Goal: Browse casually

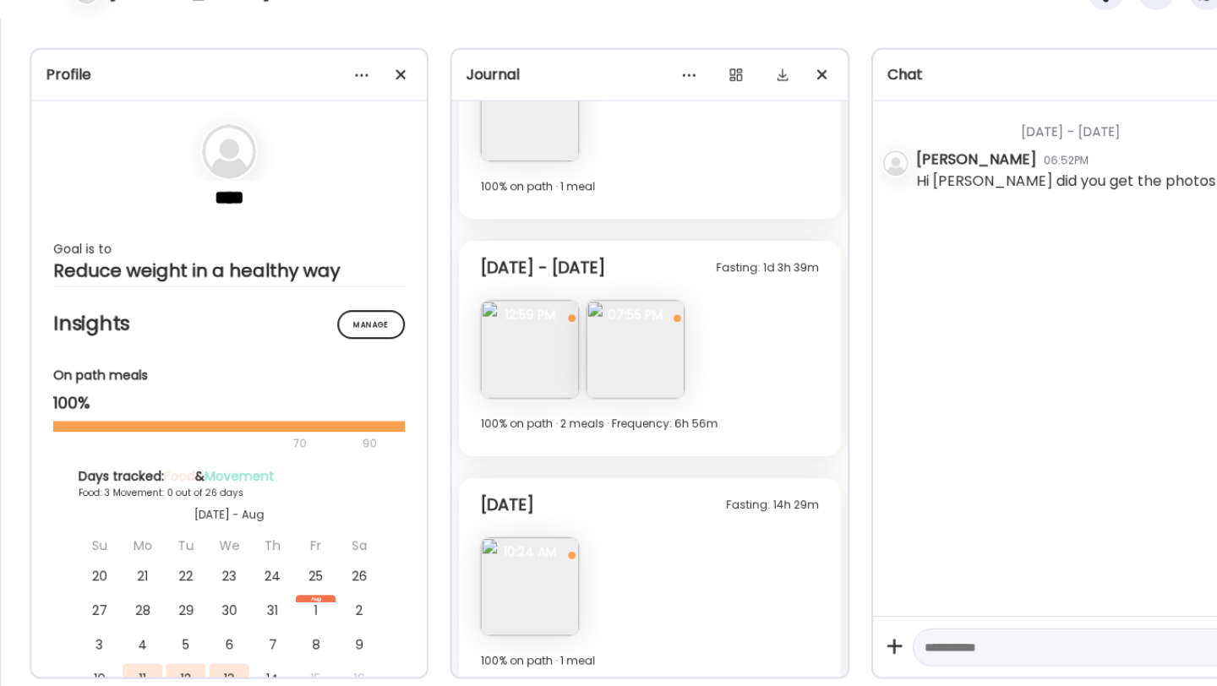
scroll to position [2726, 0]
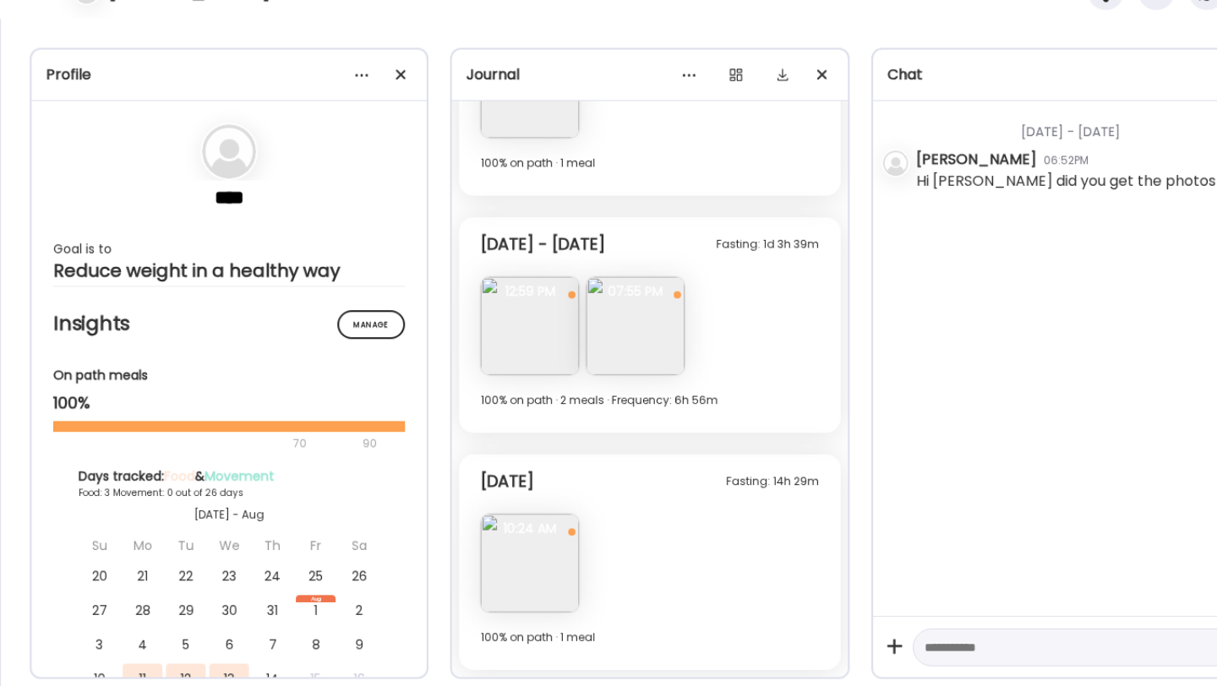
click at [506, 587] on img at bounding box center [497, 571] width 92 height 92
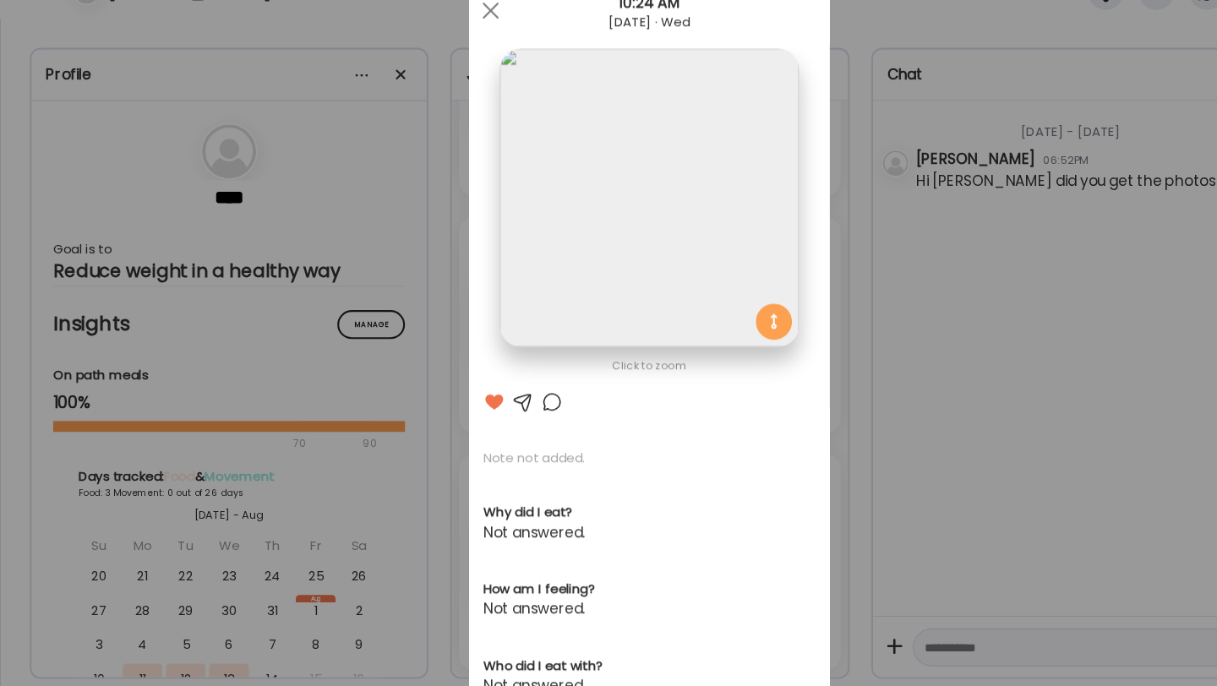
click at [603, 251] on img at bounding box center [608, 229] width 280 height 280
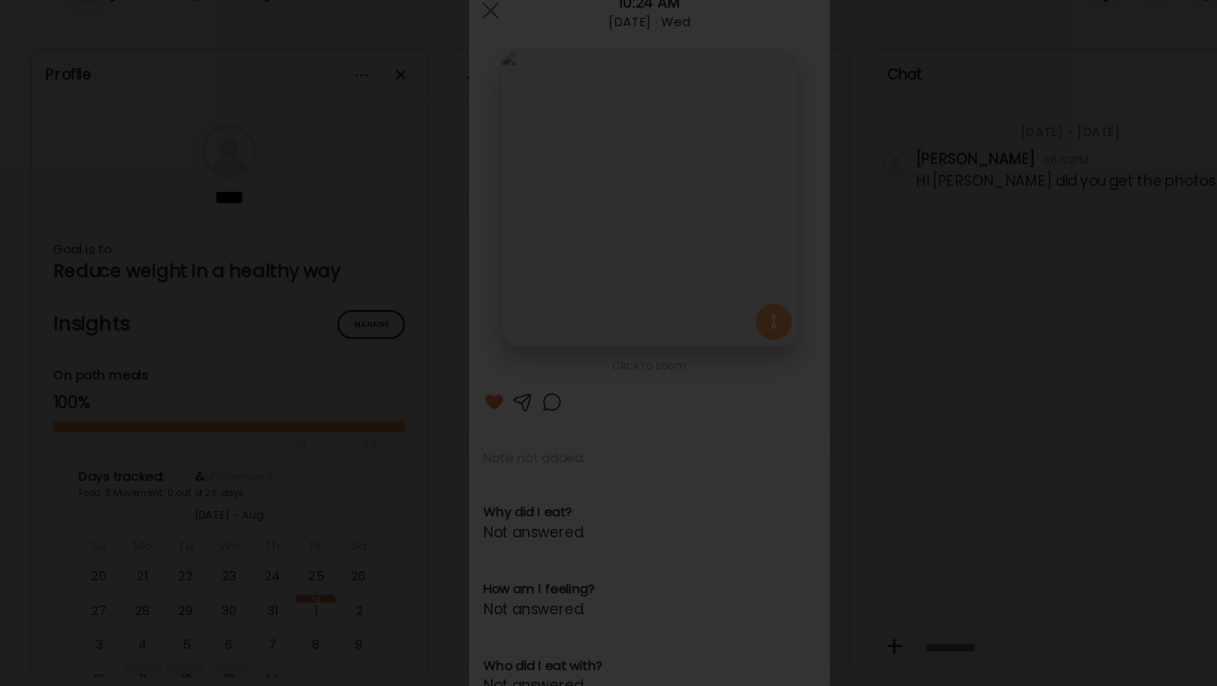
click at [465, 448] on img at bounding box center [609, 343] width 1190 height 659
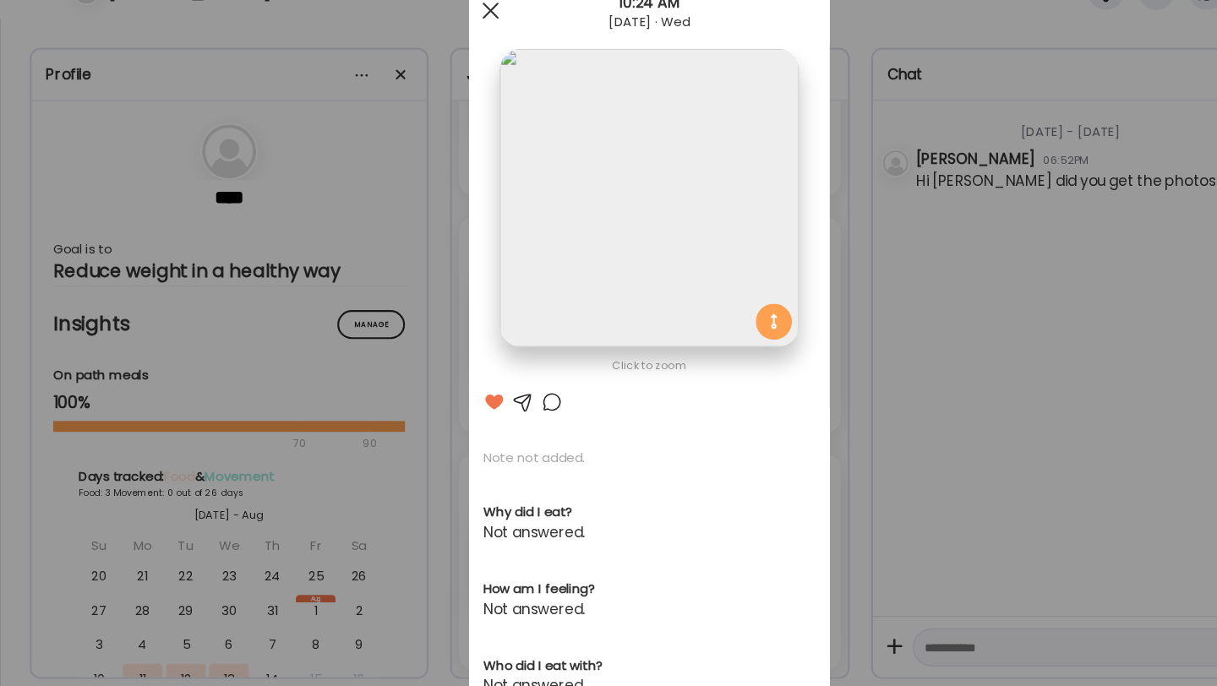
click at [463, 55] on div at bounding box center [460, 53] width 34 height 34
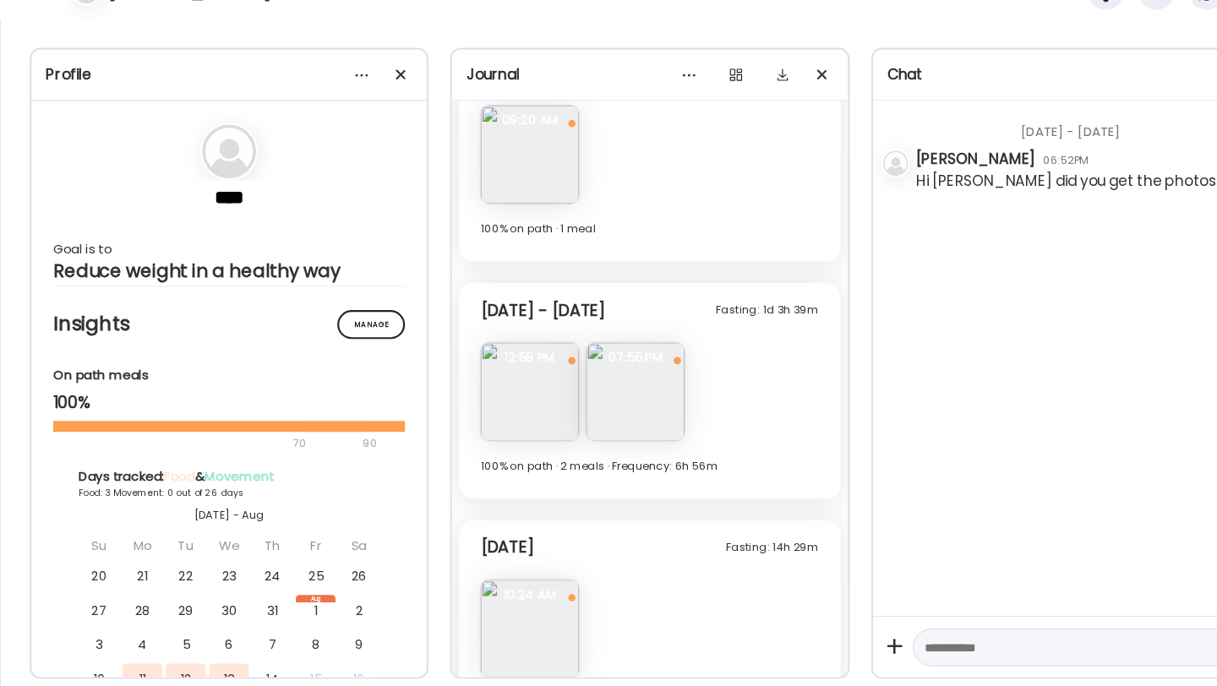
scroll to position [2653, 0]
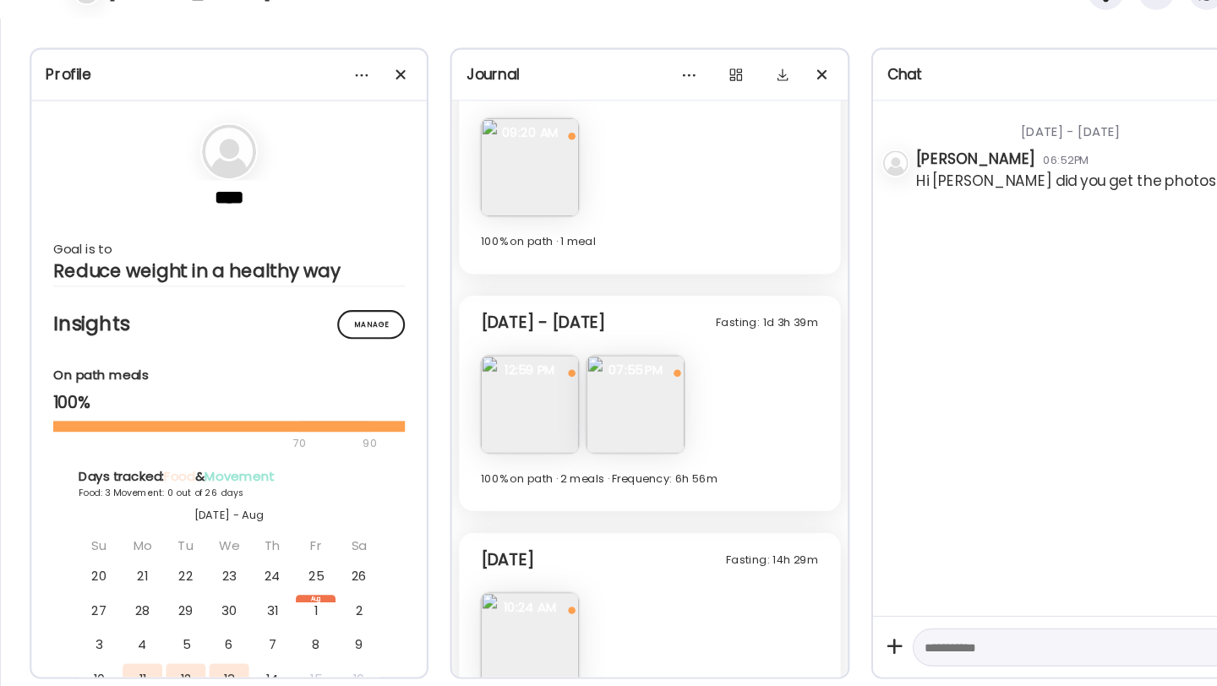
click at [521, 429] on img at bounding box center [497, 422] width 92 height 92
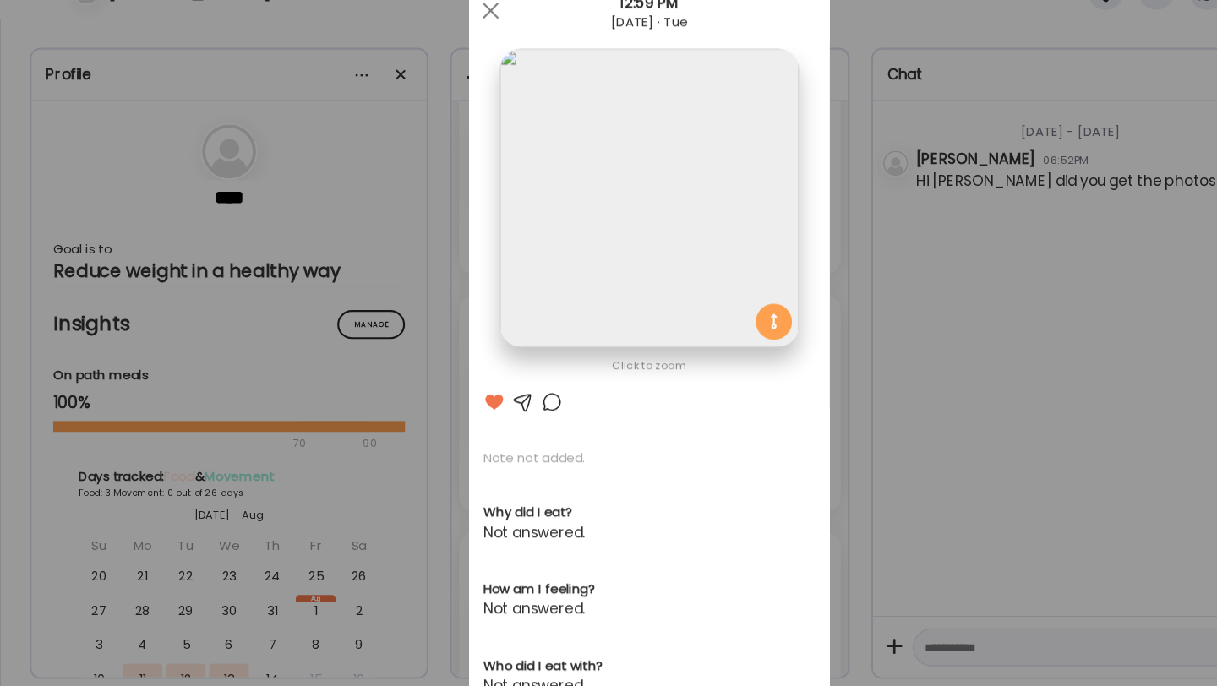
click at [631, 242] on img at bounding box center [608, 229] width 280 height 280
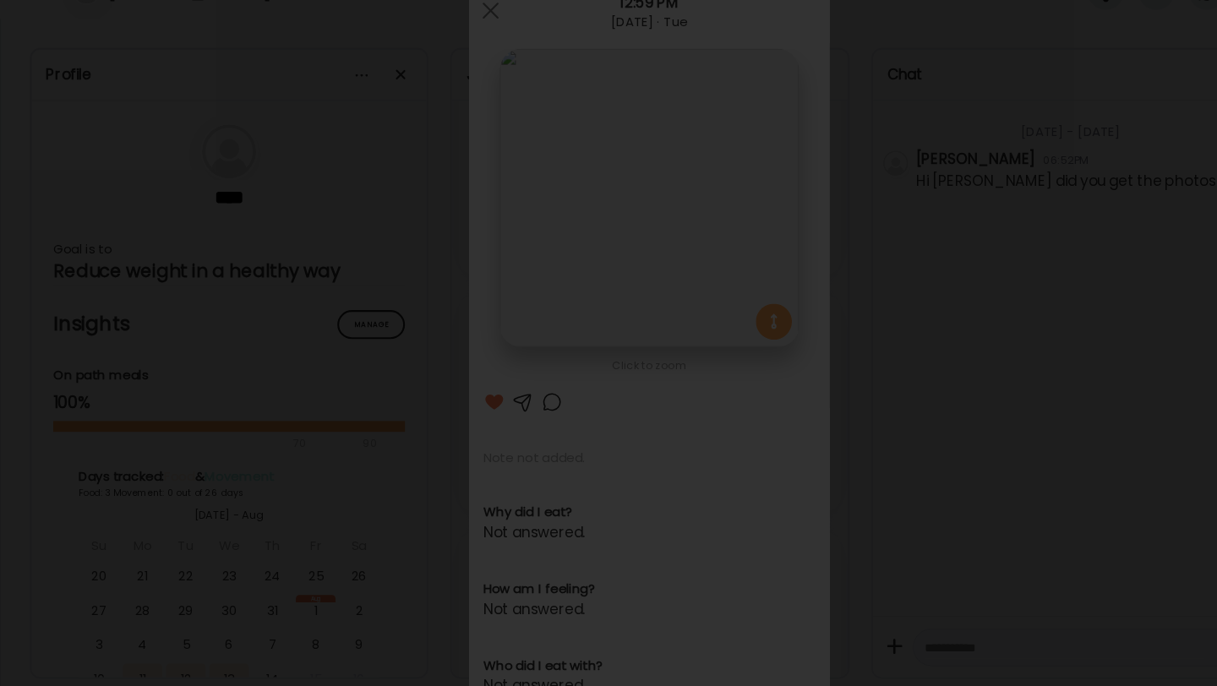
click at [627, 242] on img at bounding box center [609, 343] width 1190 height 659
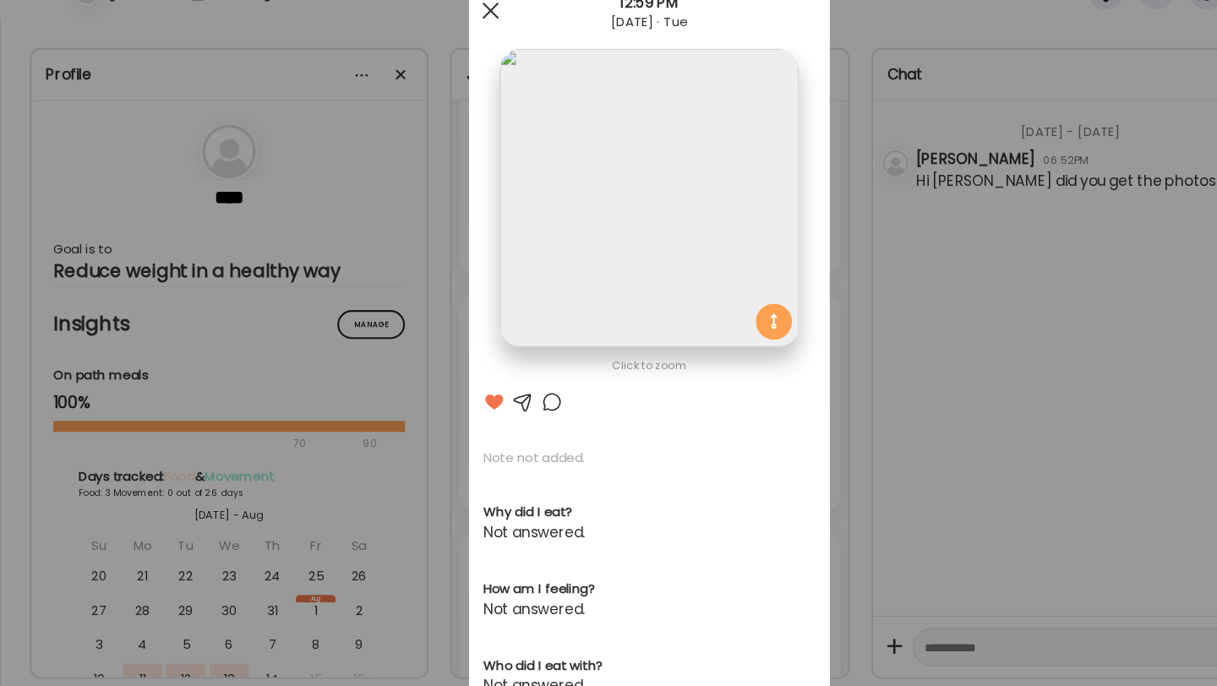
click at [462, 52] on span at bounding box center [459, 53] width 15 height 15
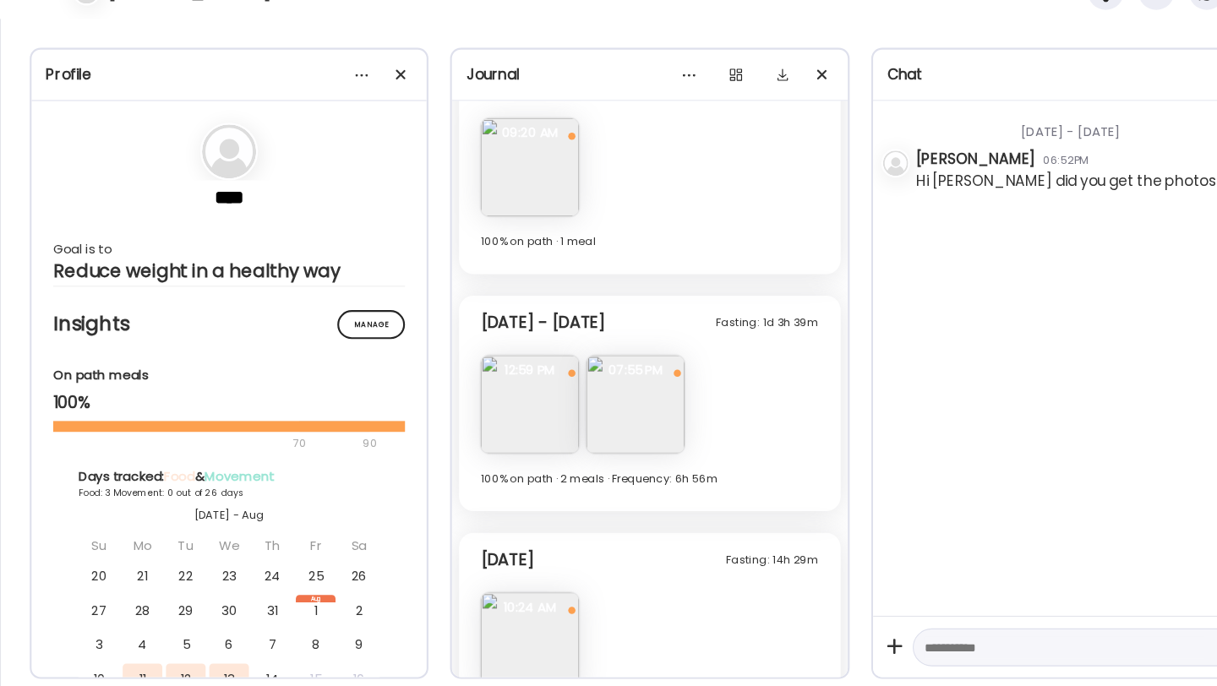
click at [544, 421] on div "Fasting: 1d 3h 39m [DATE] - [DATE] Note not added Questions not answered 12:59 …" at bounding box center [608, 421] width 357 height 202
click at [566, 417] on img at bounding box center [595, 422] width 92 height 92
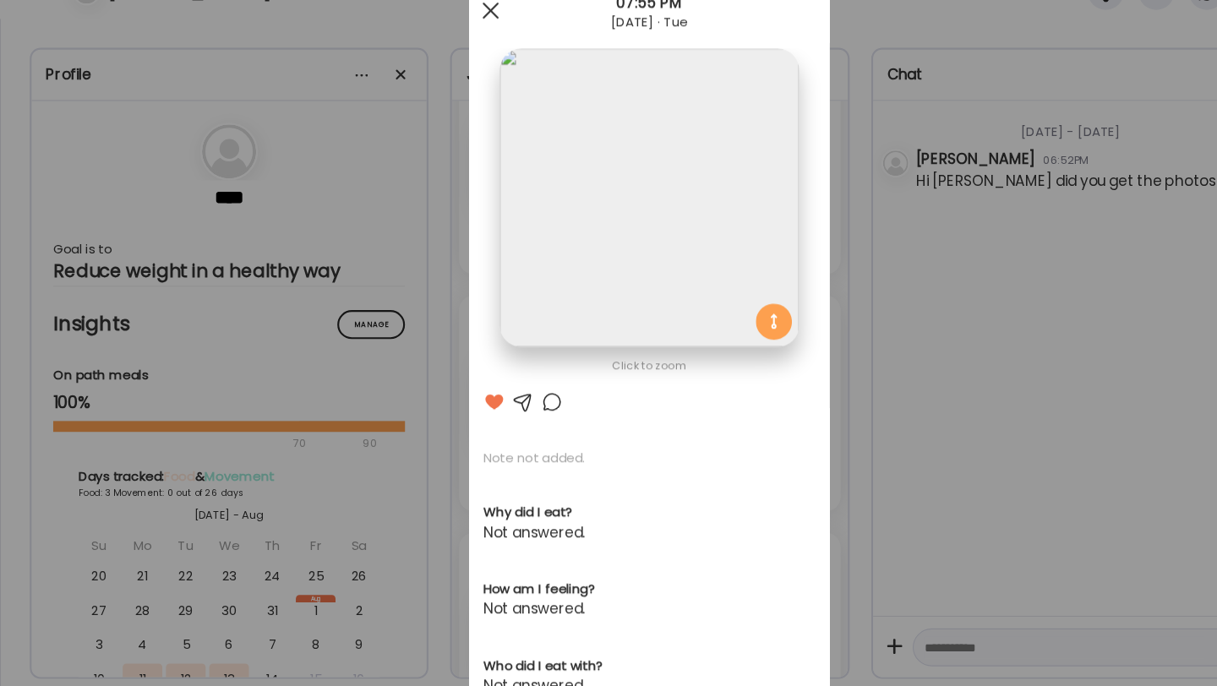
click at [473, 56] on div at bounding box center [460, 53] width 34 height 34
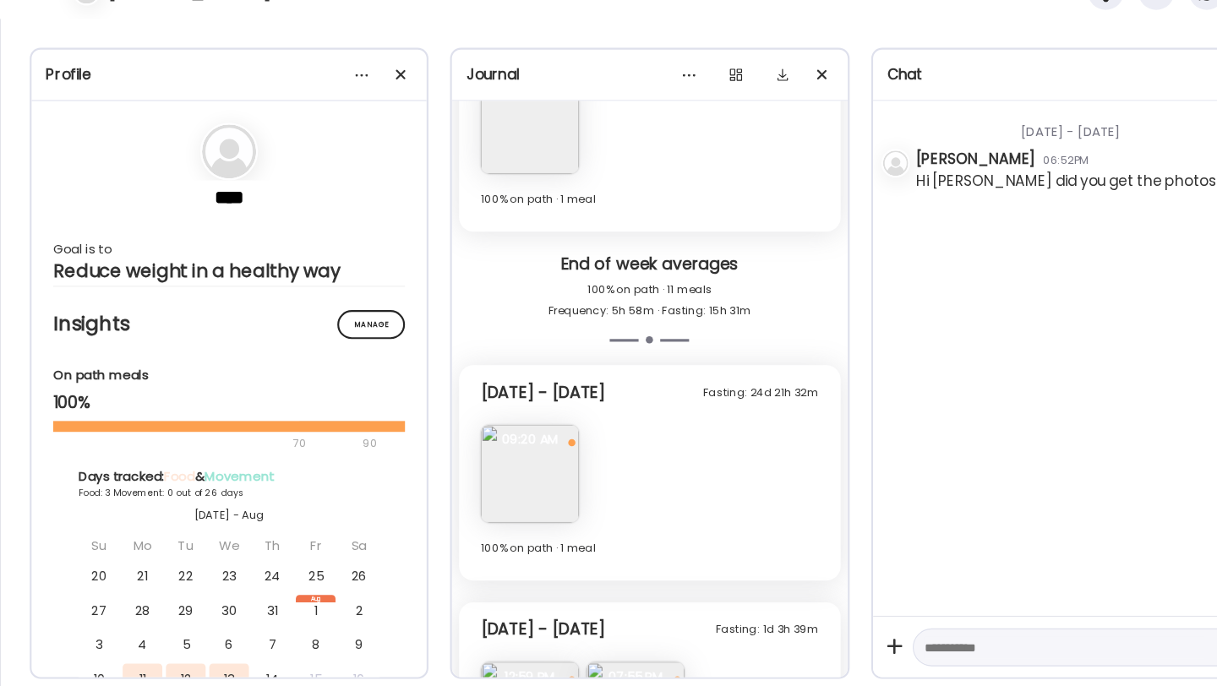
scroll to position [2726, 0]
